Goal: Task Accomplishment & Management: Manage account settings

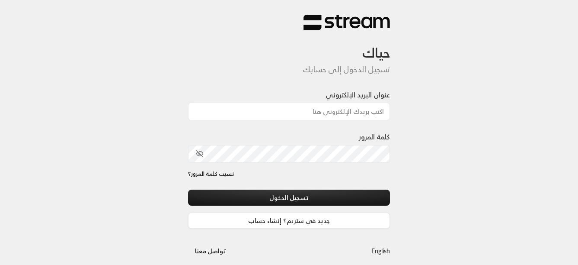
type input "[EMAIL_ADDRESS][DOMAIN_NAME]"
click at [453, 153] on div "حياك تسجيل الدخول إلى حسابك عنوان البريد الإلكتروني [EMAIL_ADDRESS][DOMAIN_NAME…" at bounding box center [289, 136] width 578 height 273
click at [520, 191] on div "حياك تسجيل الدخول إلى حسابك عنوان البريد الإلكتروني [EMAIL_ADDRESS][DOMAIN_NAME…" at bounding box center [289, 136] width 578 height 273
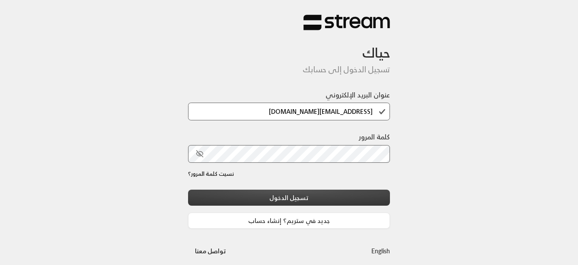
click at [281, 196] on button "تسجيل الدخول" at bounding box center [289, 197] width 202 height 16
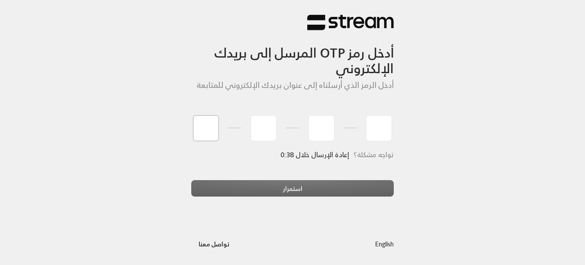
type input "0"
type input "8"
type input "0"
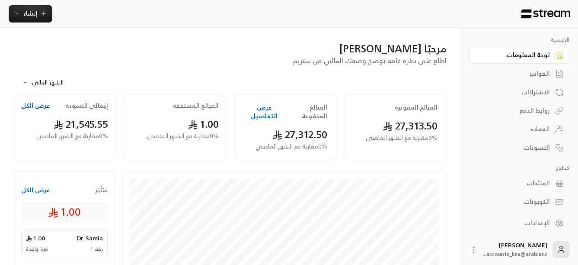
click at [276, 108] on button "عرض التفاصيل" at bounding box center [264, 111] width 42 height 17
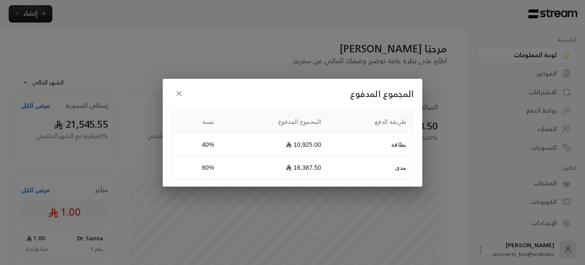
click at [179, 91] on icon "button" at bounding box center [179, 93] width 9 height 9
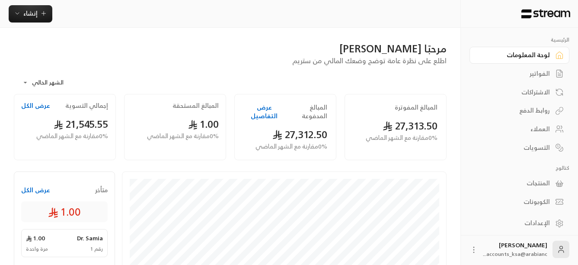
click at [544, 70] on div "الفواتير" at bounding box center [515, 73] width 70 height 9
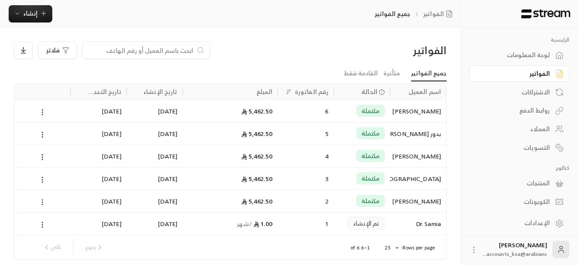
click at [42, 203] on icon at bounding box center [42, 202] width 8 height 8
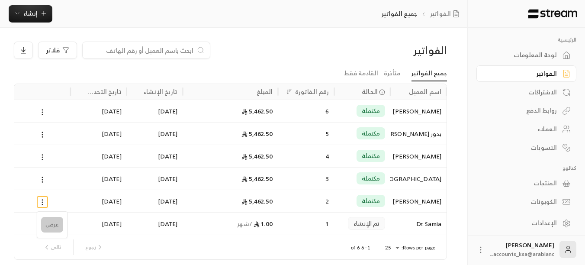
click at [49, 221] on li "عرض" at bounding box center [52, 225] width 22 height 16
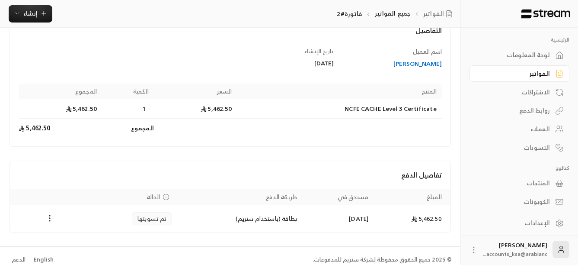
scroll to position [68, 0]
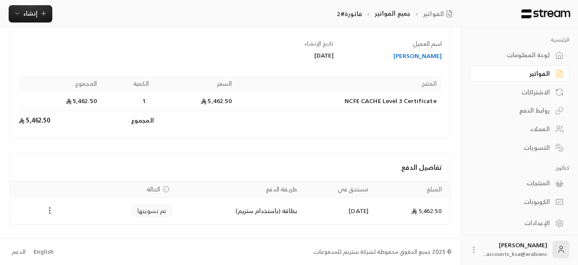
click at [50, 213] on circle "Payments" at bounding box center [49, 212] width 1 height 1
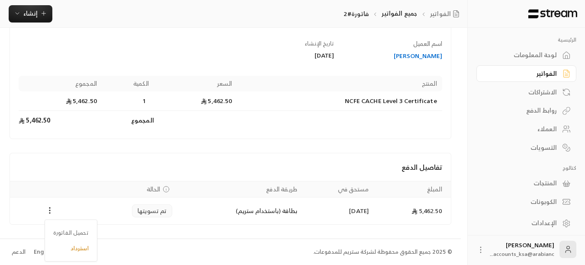
click at [269, 111] on div at bounding box center [292, 132] width 585 height 265
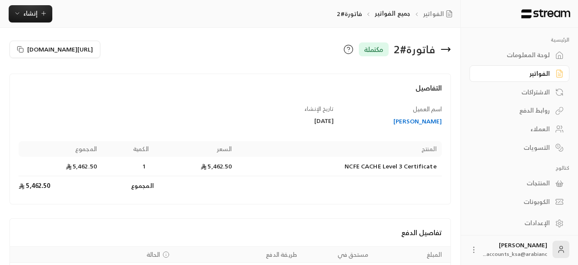
scroll to position [0, 0]
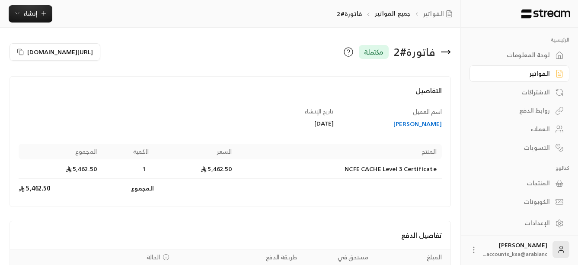
click at [445, 52] on icon at bounding box center [445, 52] width 9 height 0
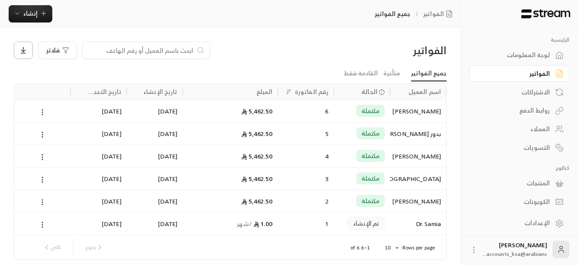
click at [29, 50] on button at bounding box center [23, 50] width 19 height 17
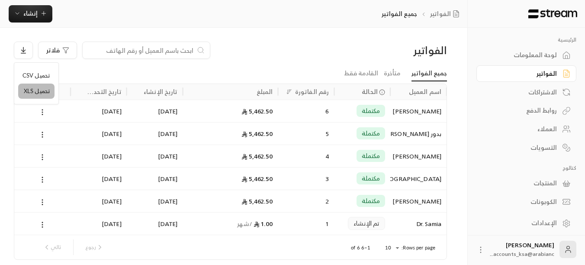
click at [31, 93] on li "تحميل XLS" at bounding box center [36, 91] width 36 height 16
